Goal: Find specific page/section: Find specific page/section

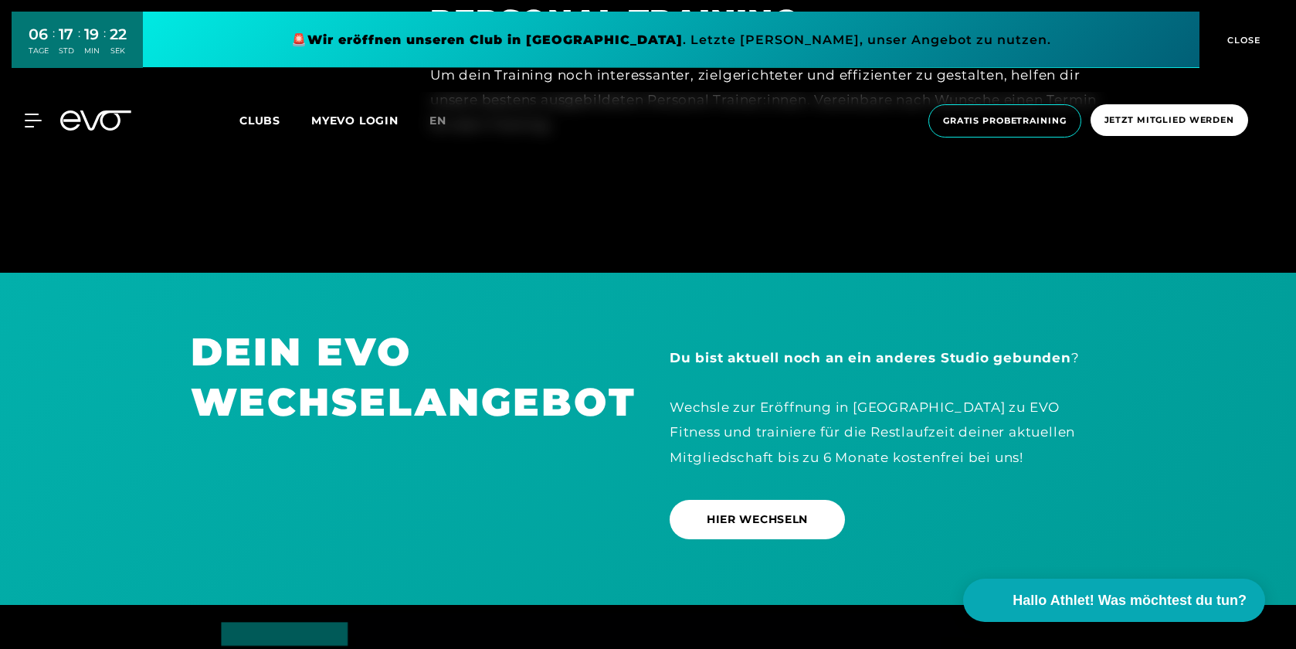
scroll to position [4306, 0]
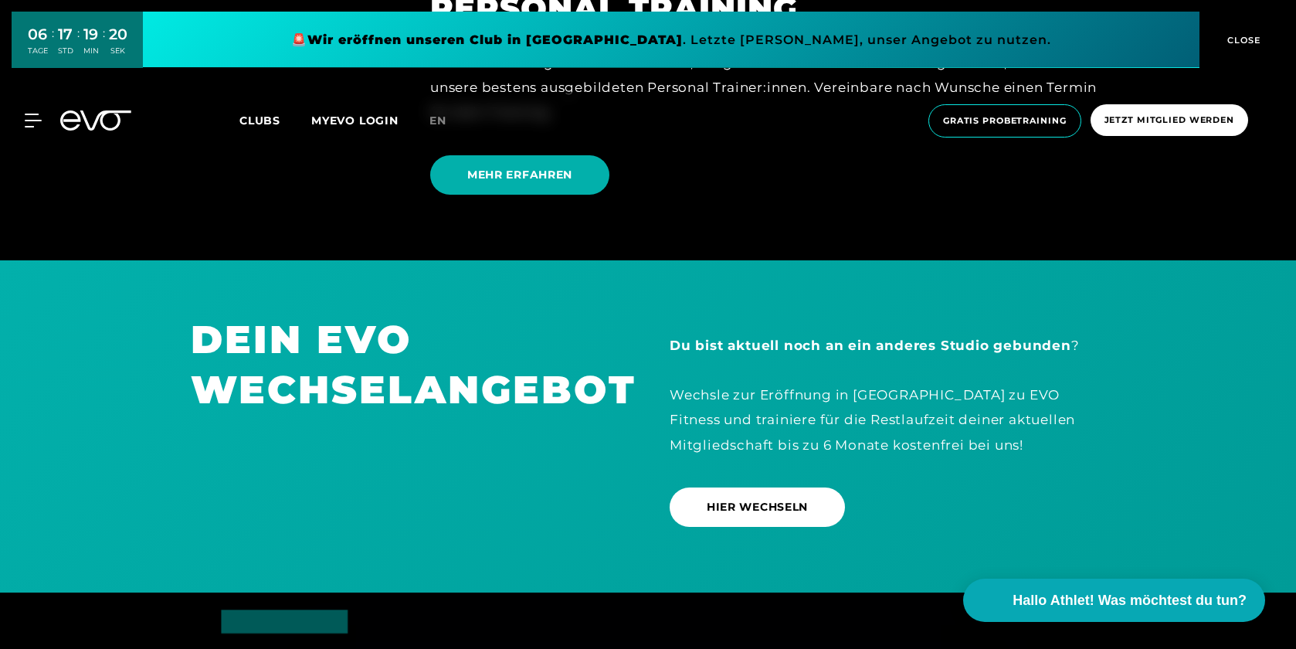
click at [51, 119] on div at bounding box center [96, 120] width 90 height 20
click at [34, 119] on icon at bounding box center [36, 120] width 22 height 14
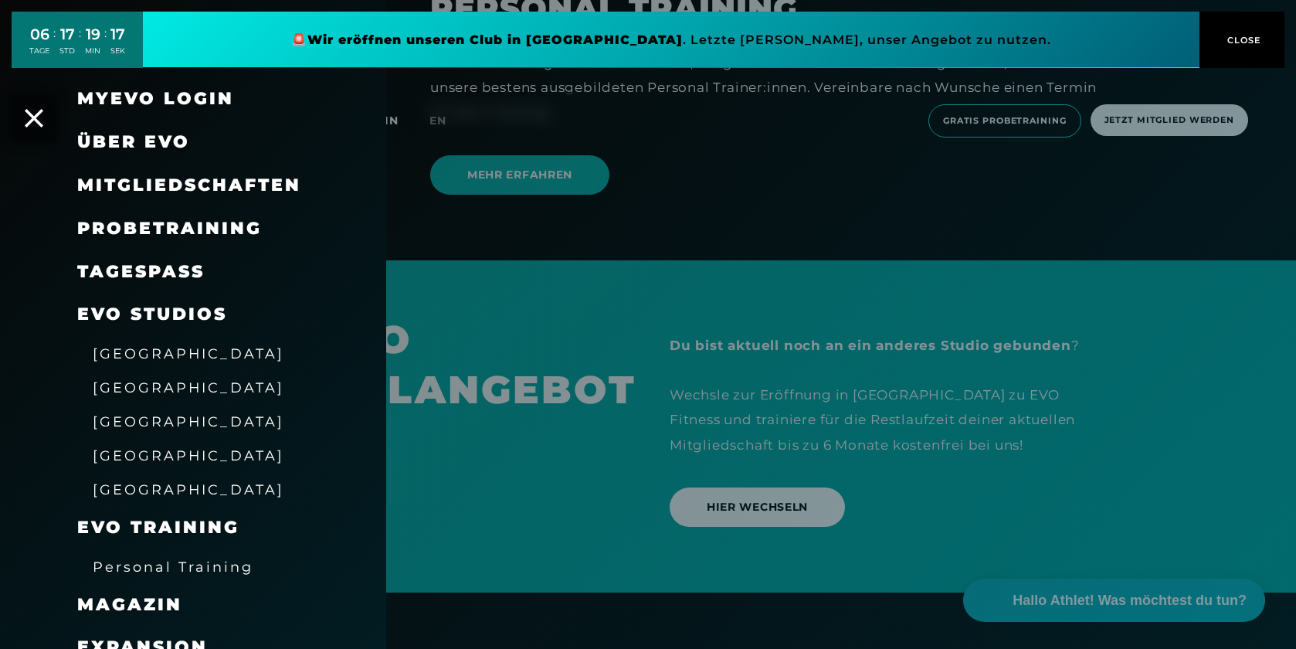
click at [134, 177] on span "Mitgliedschaften" at bounding box center [189, 184] width 224 height 21
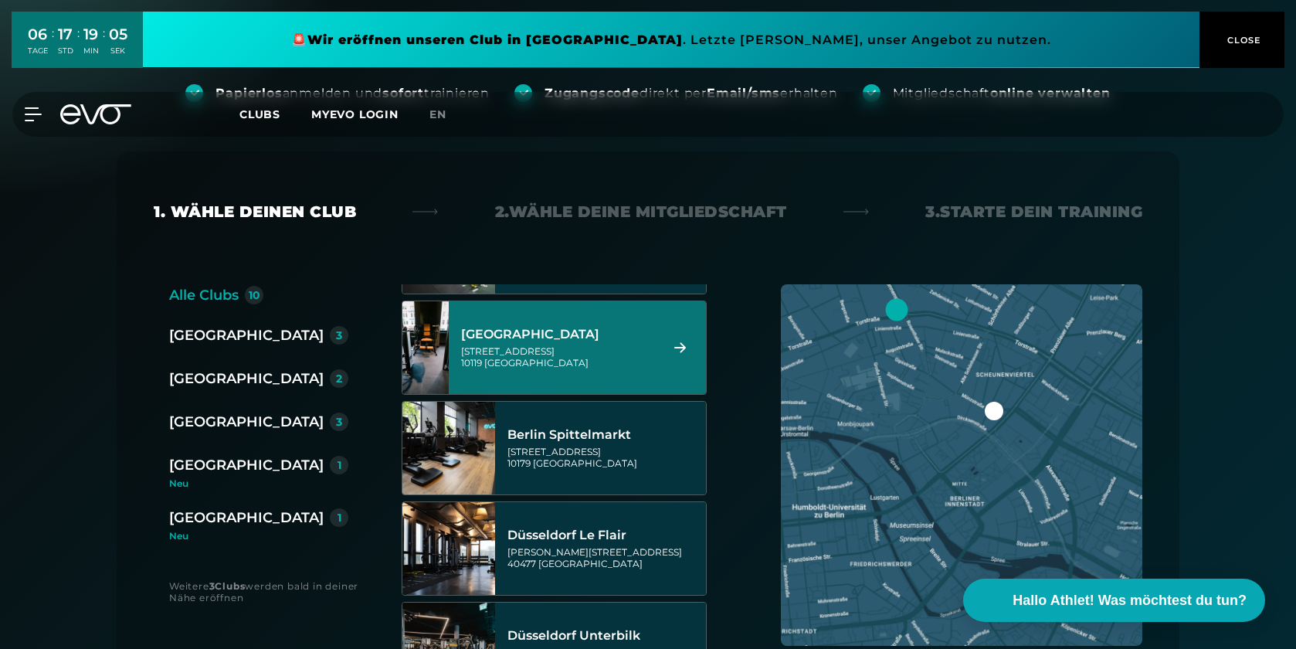
scroll to position [86, 0]
click at [509, 335] on div "[GEOGRAPHIC_DATA]" at bounding box center [558, 332] width 194 height 15
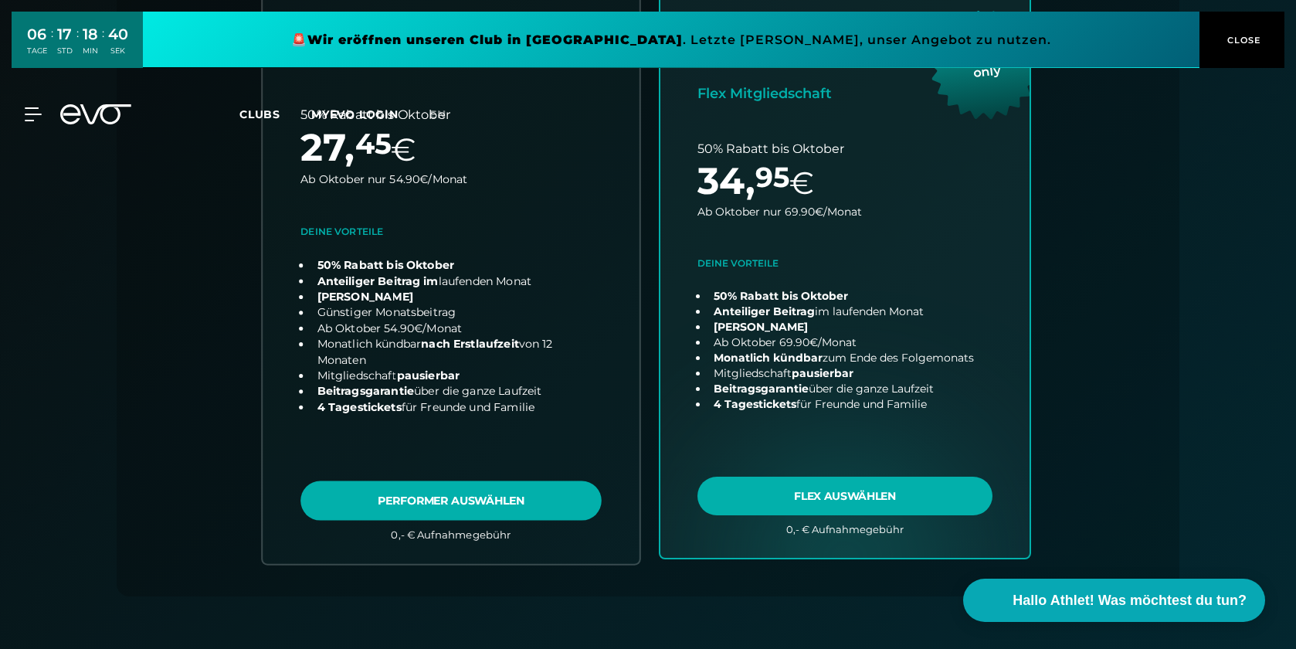
scroll to position [0, 0]
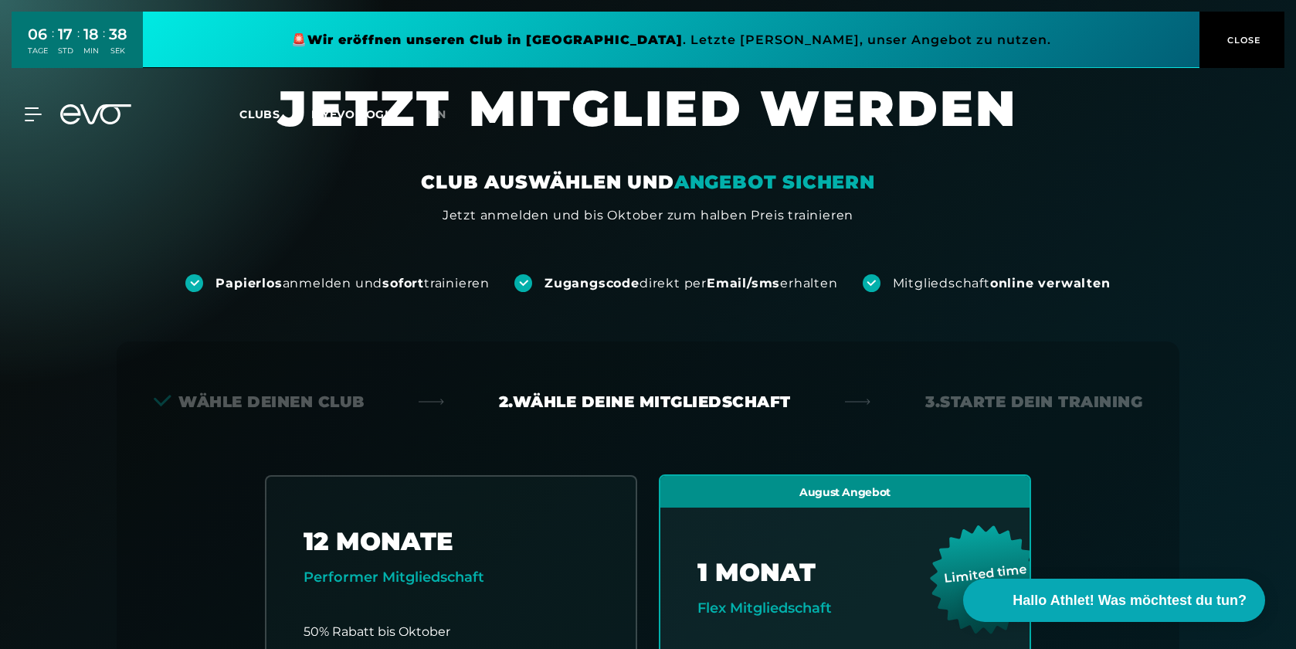
click at [263, 113] on span "Clubs" at bounding box center [259, 114] width 41 height 14
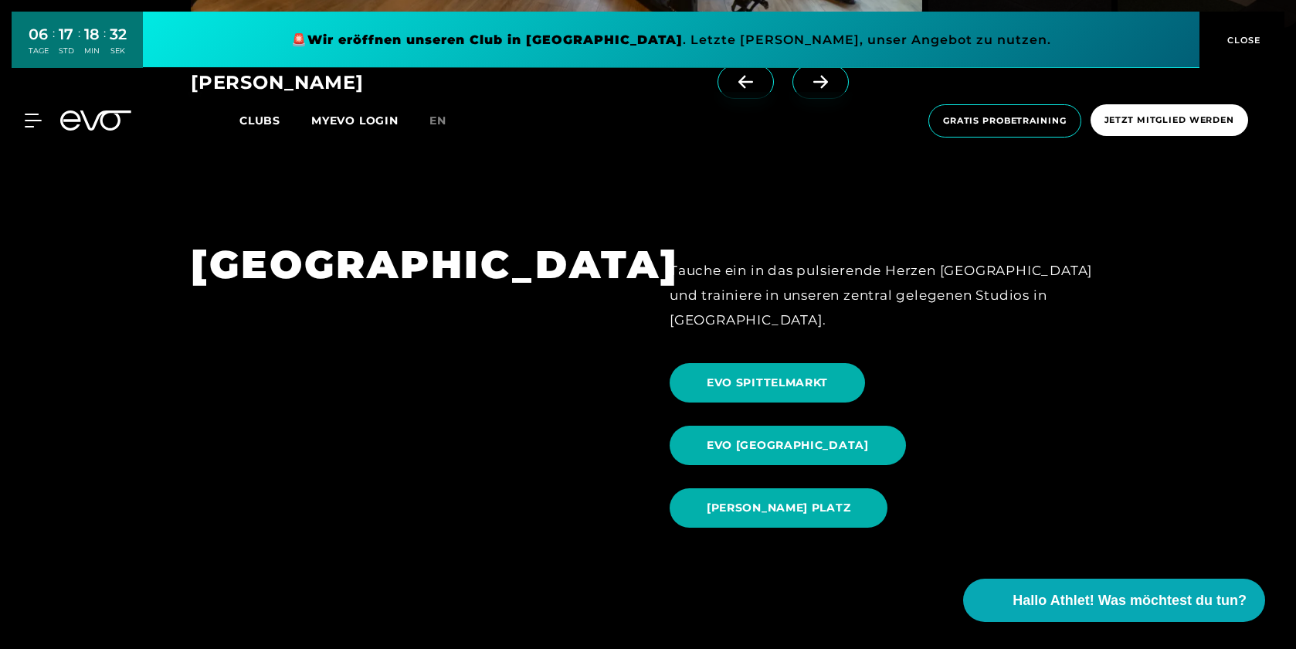
scroll to position [1500, 0]
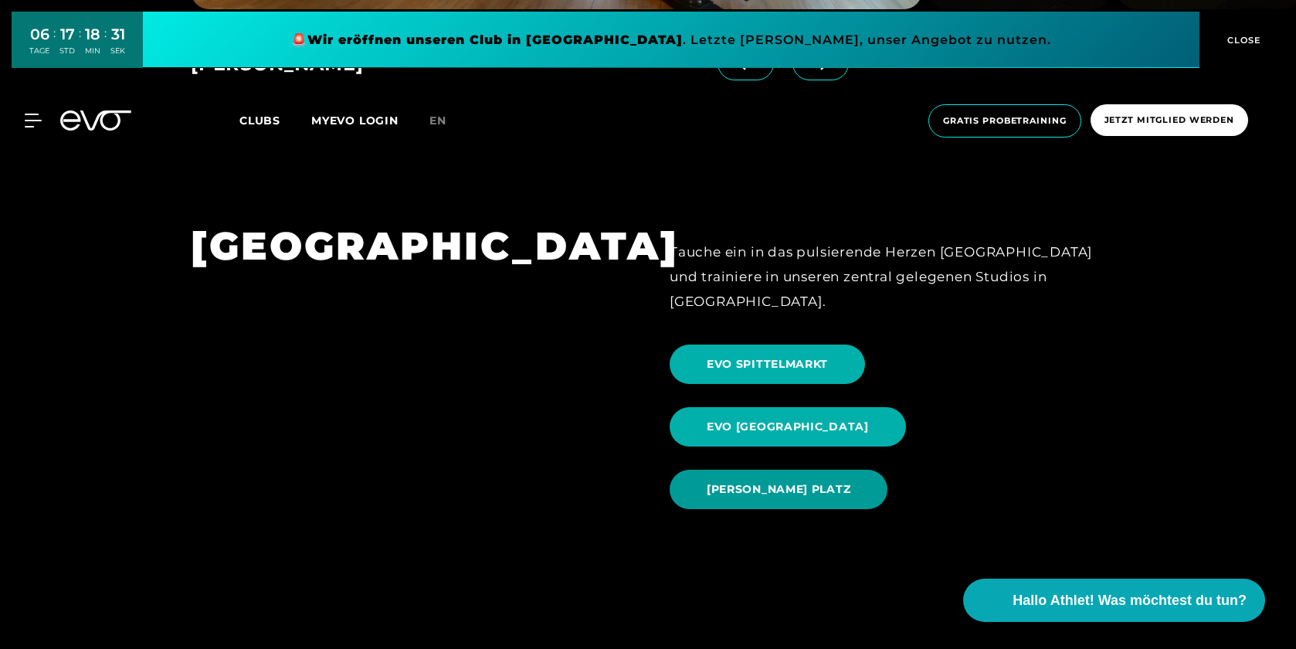
click at [810, 481] on span "[PERSON_NAME] PLATZ" at bounding box center [778, 489] width 144 height 16
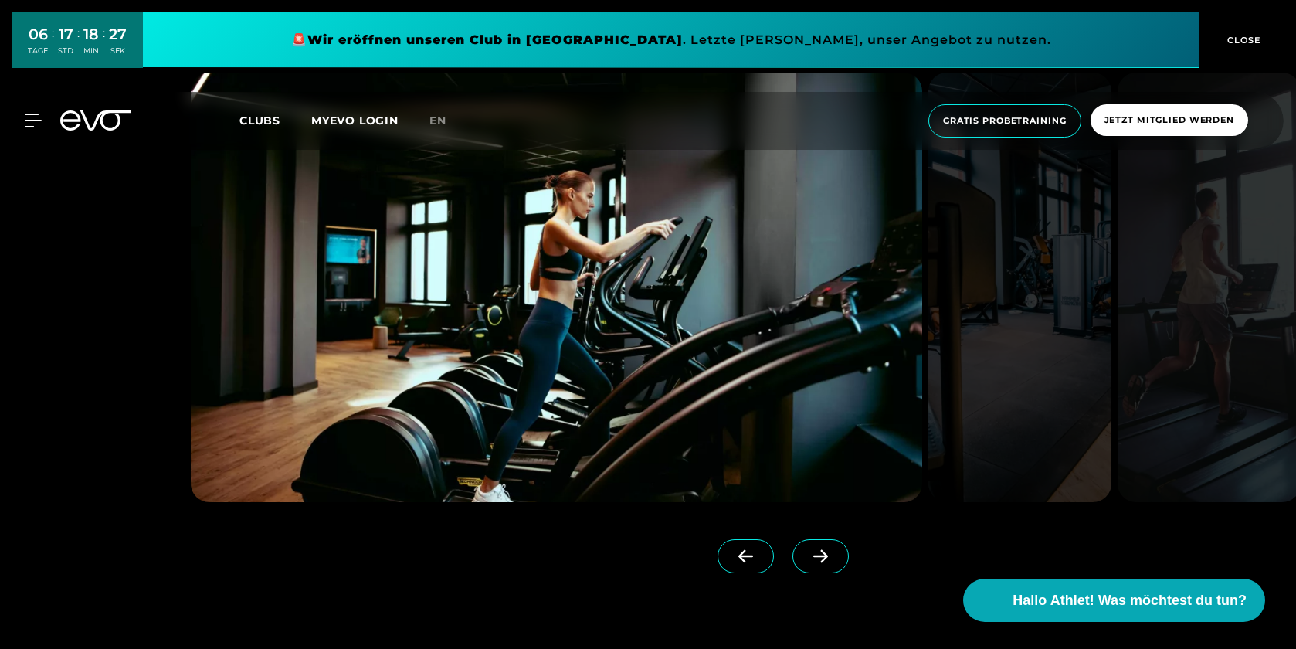
scroll to position [1470, 0]
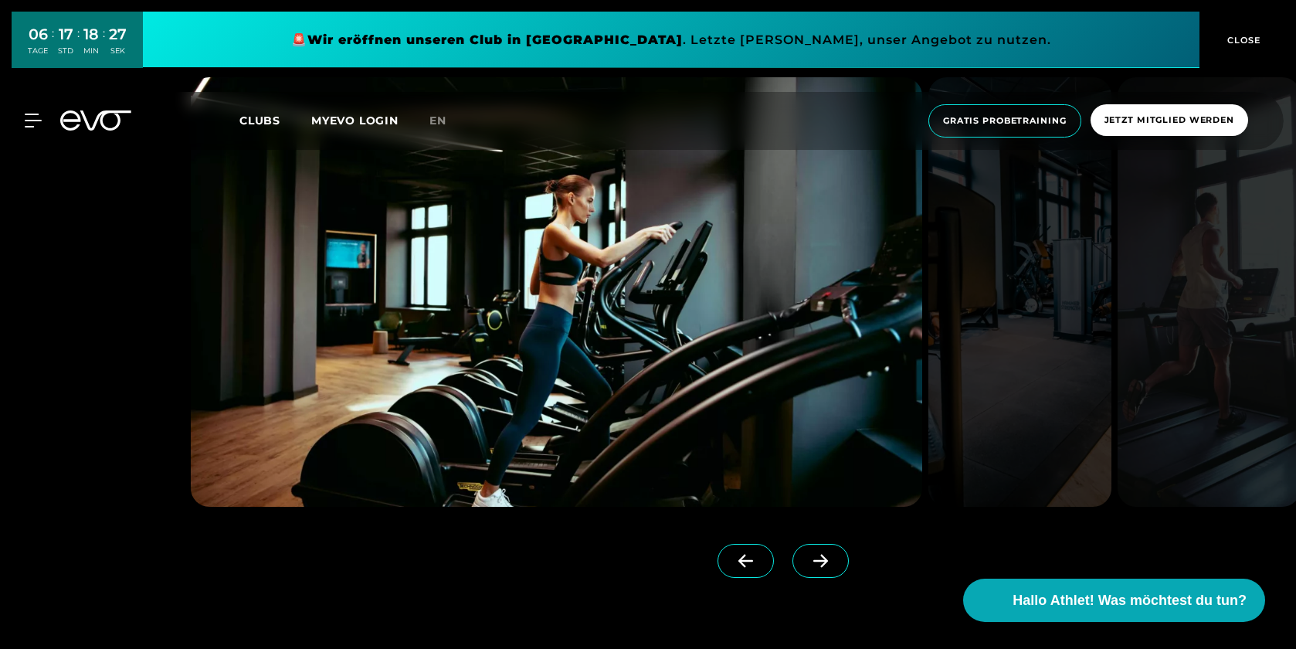
click at [807, 557] on icon at bounding box center [820, 561] width 27 height 14
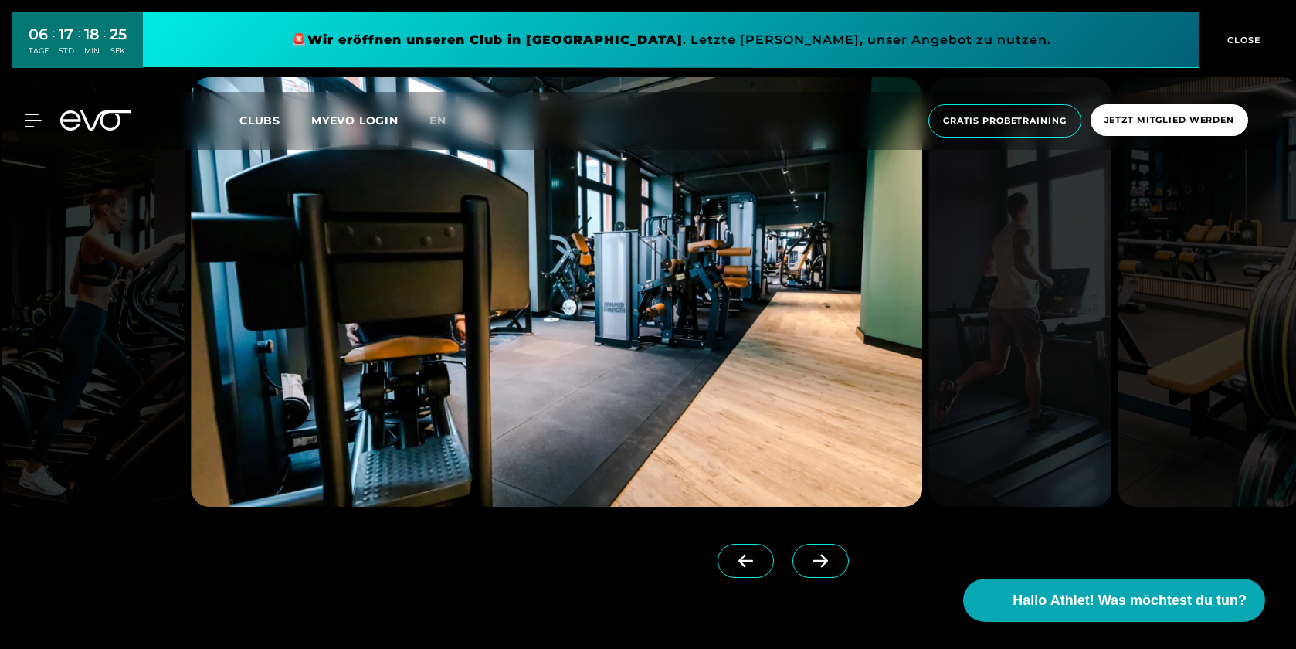
click at [807, 557] on icon at bounding box center [820, 561] width 27 height 14
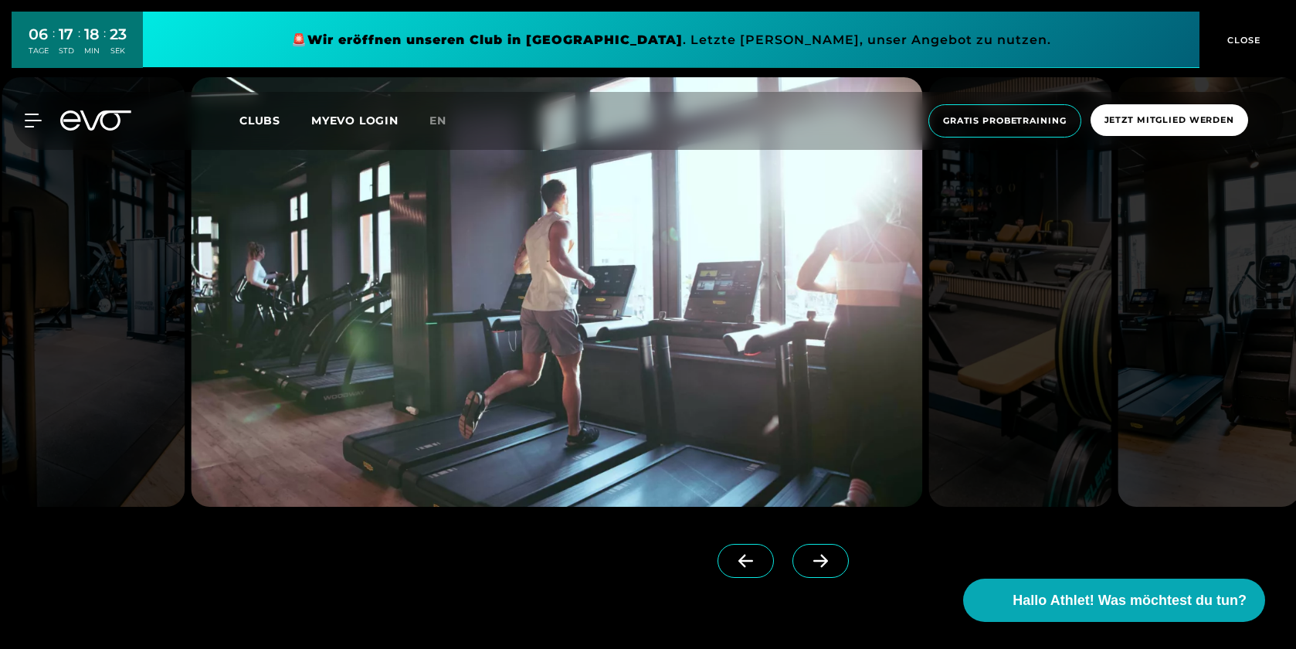
click at [807, 557] on icon at bounding box center [820, 561] width 27 height 14
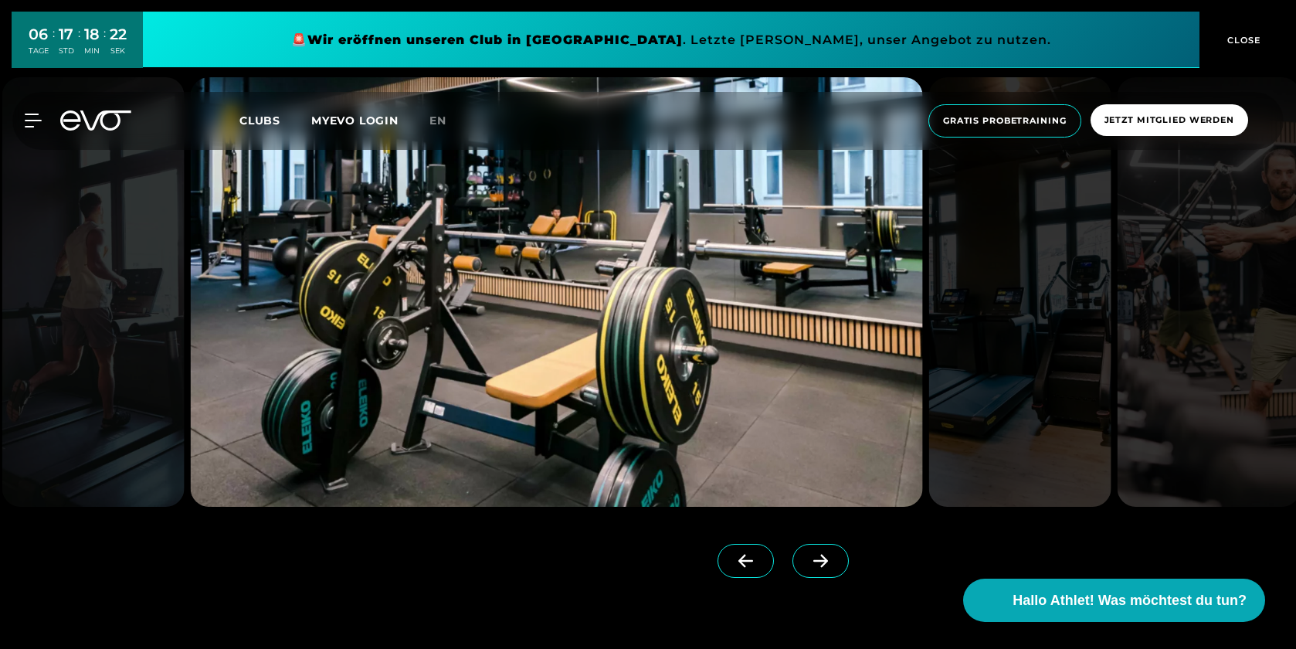
click at [807, 557] on icon at bounding box center [820, 561] width 27 height 14
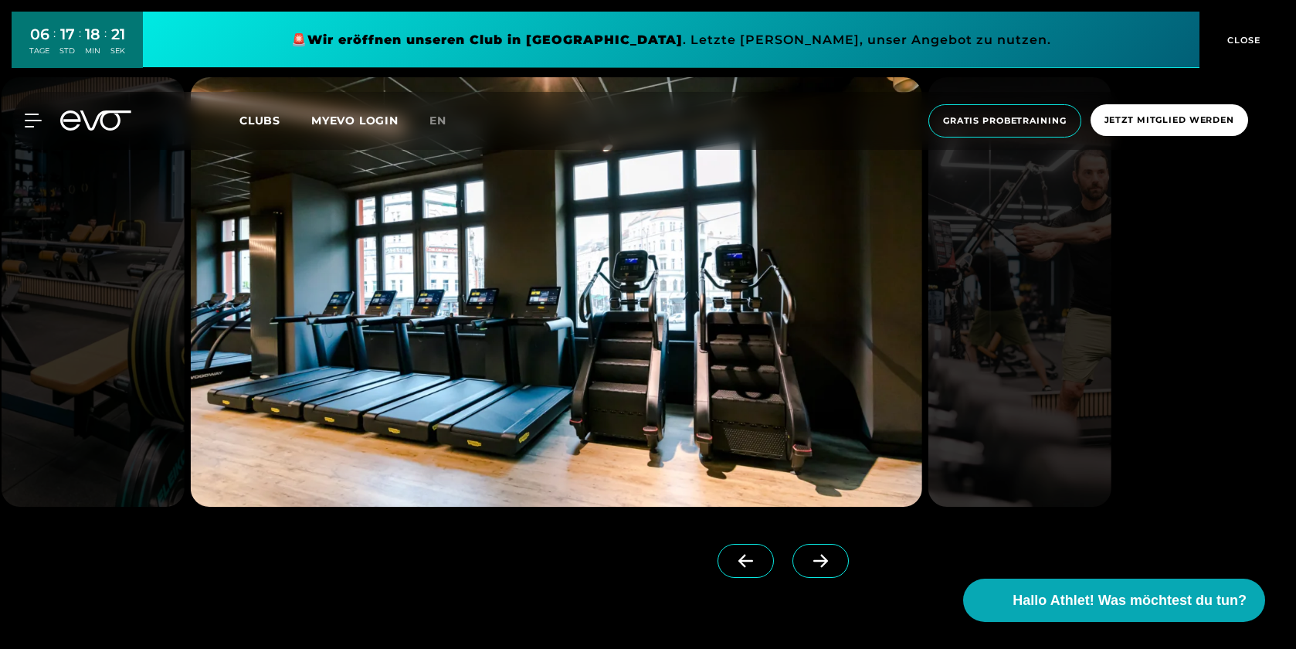
click at [807, 557] on icon at bounding box center [820, 561] width 27 height 14
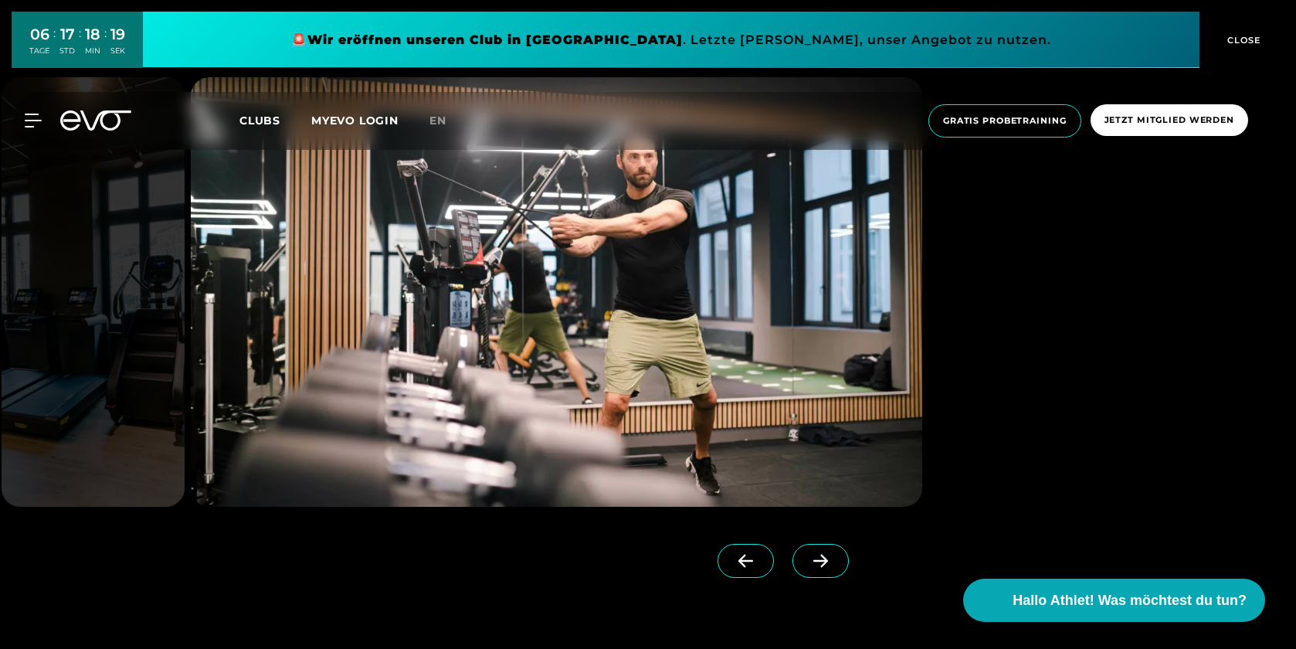
click at [807, 557] on icon at bounding box center [820, 561] width 27 height 14
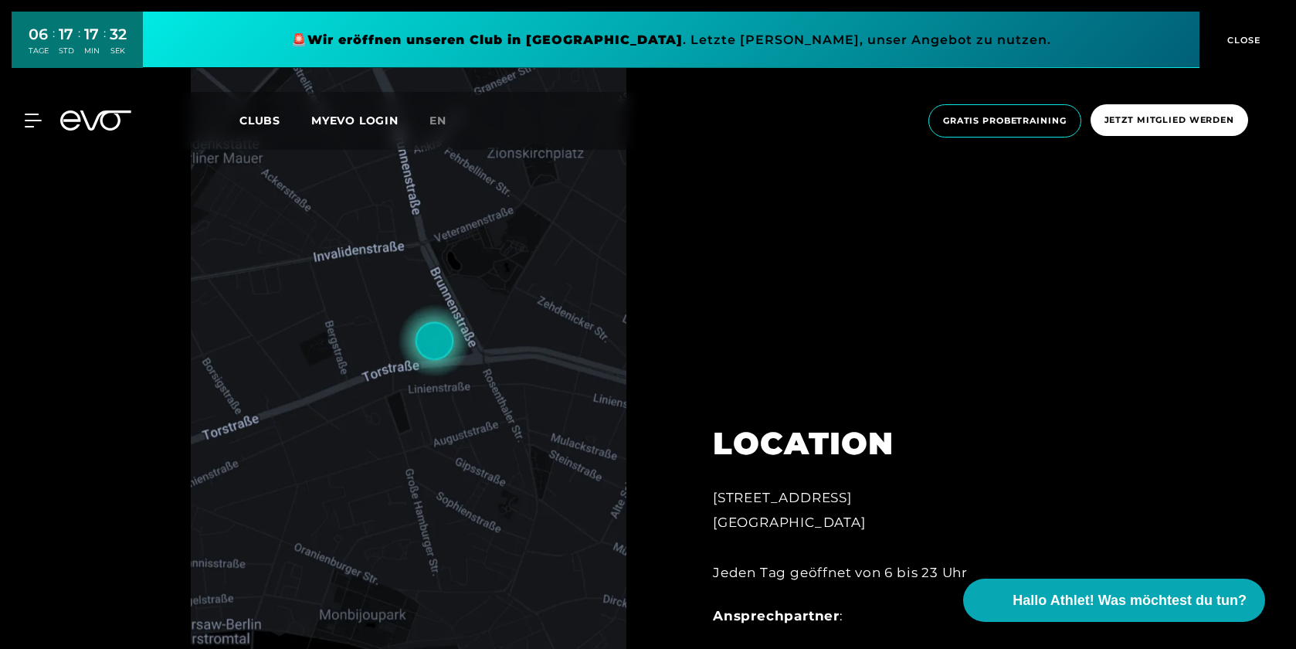
scroll to position [327, 0]
